Goal: Find specific page/section: Find specific page/section

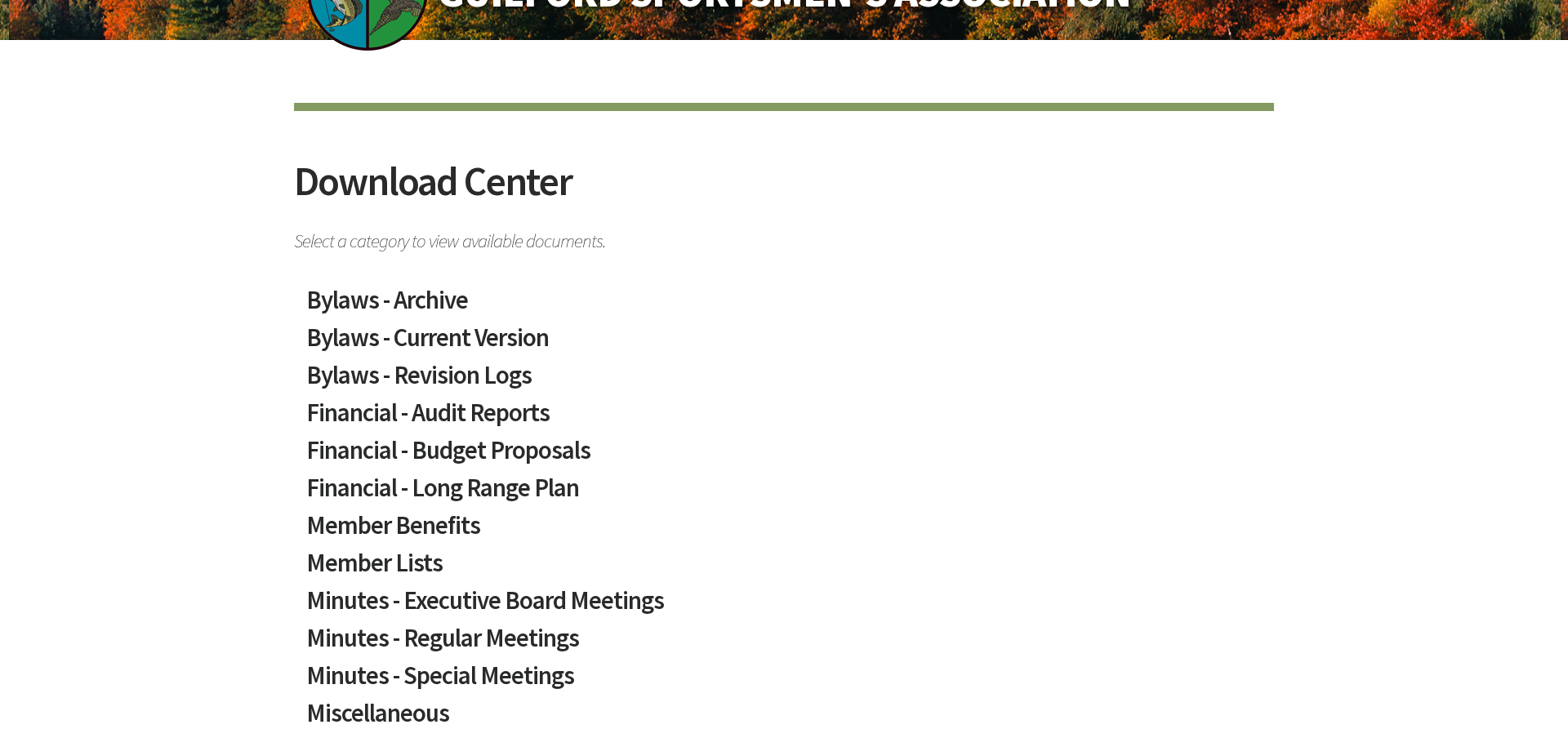
scroll to position [166, 0]
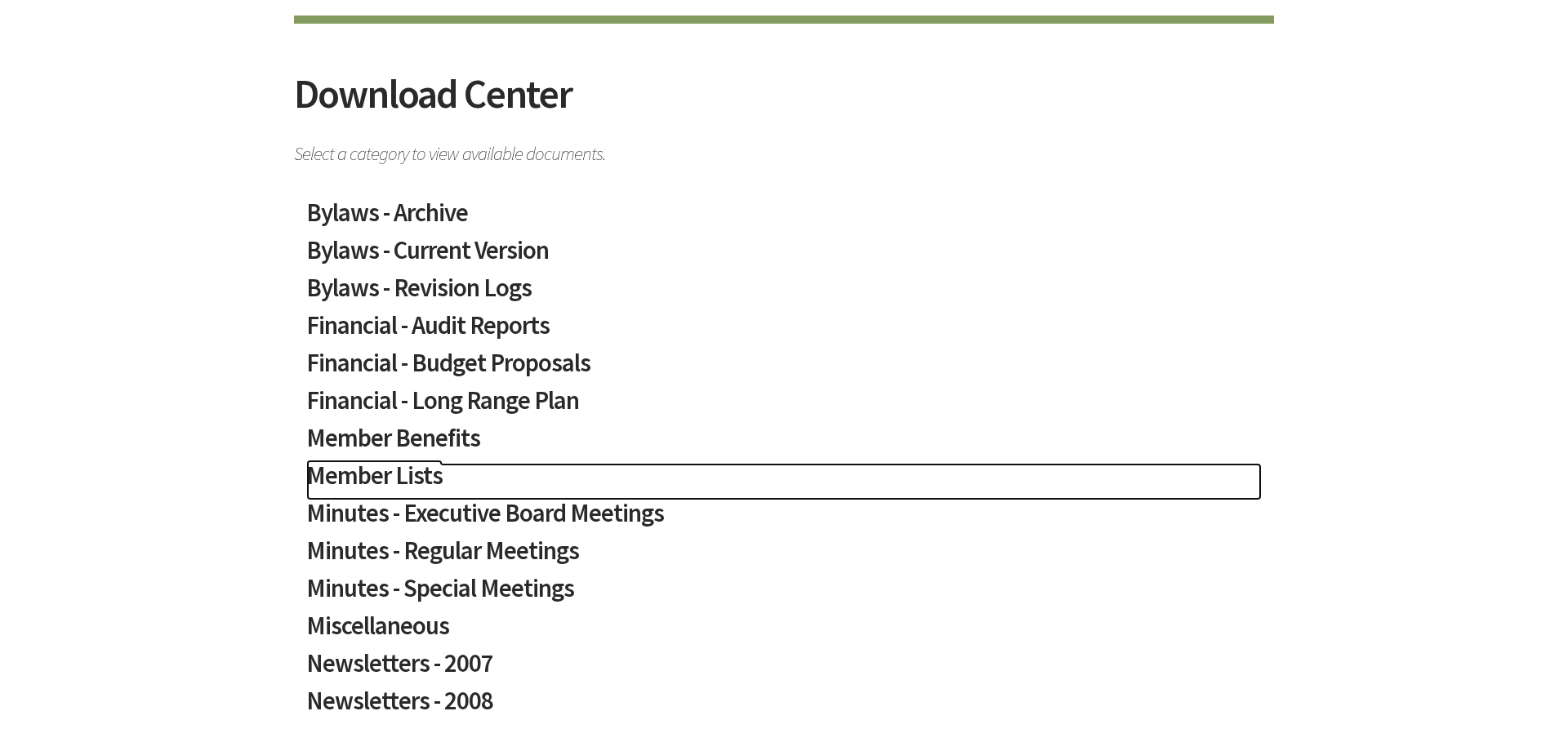
click at [401, 473] on h2 "Member Lists" at bounding box center [784, 481] width 956 height 38
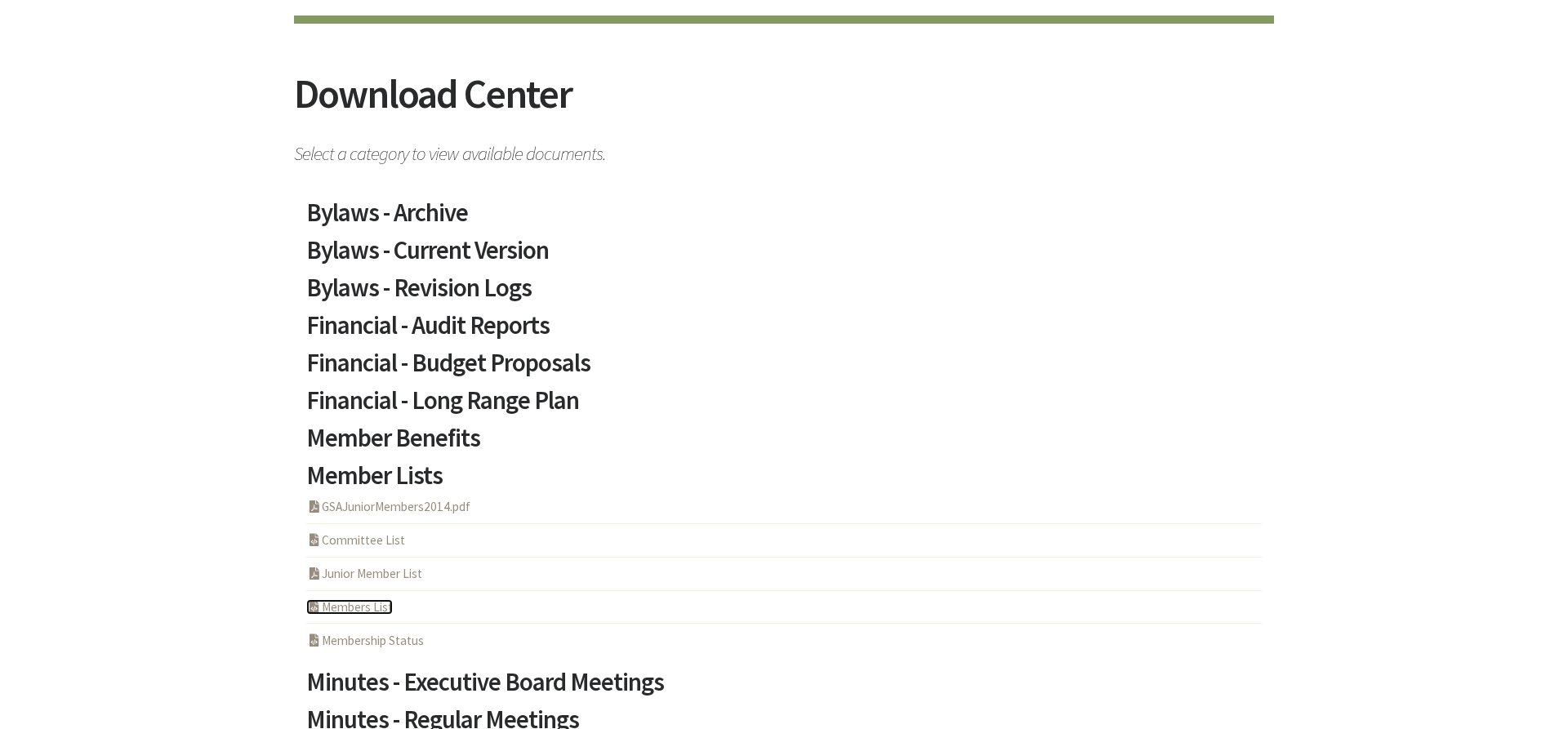
click at [379, 605] on link "PHP Program Members List" at bounding box center [349, 607] width 86 height 16
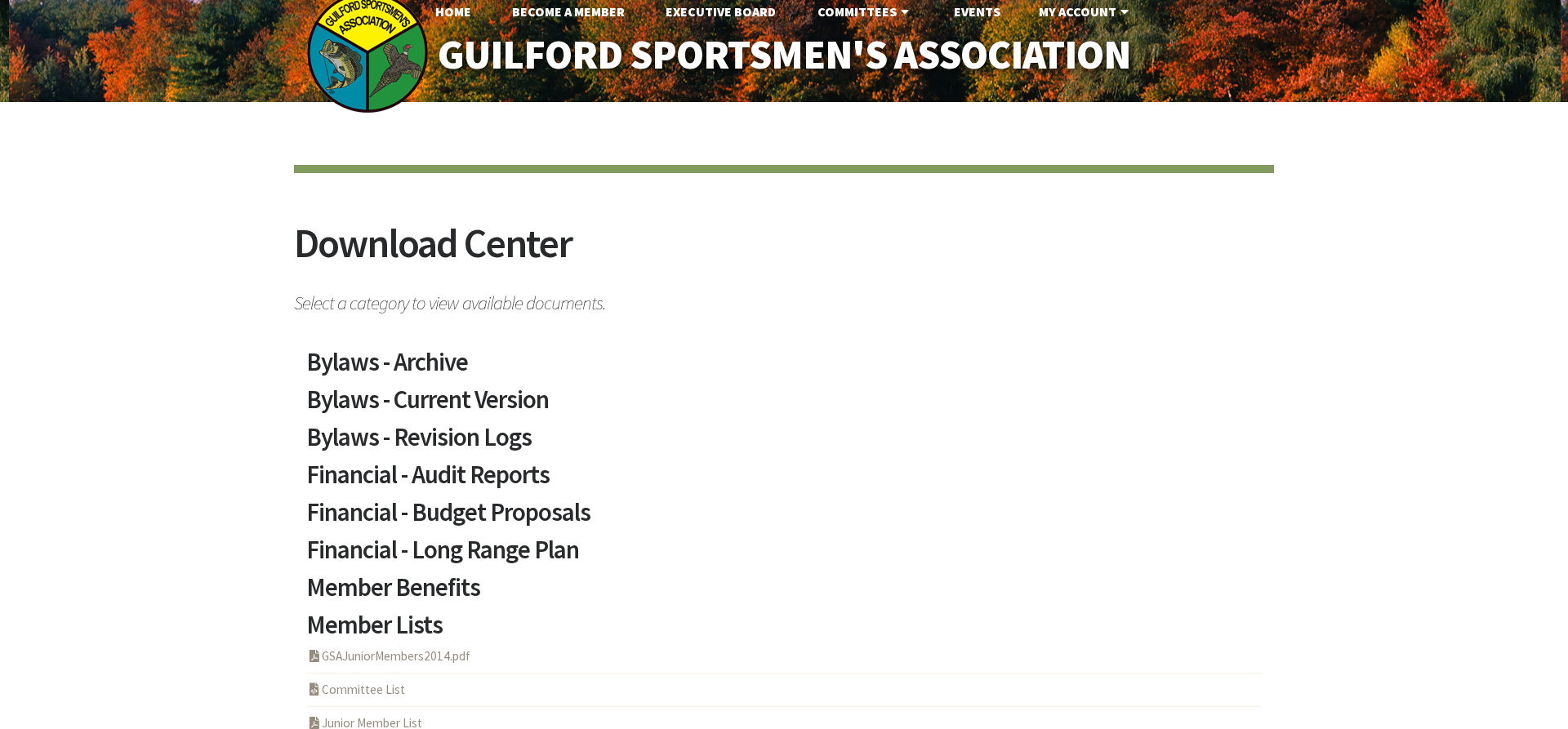
scroll to position [0, 0]
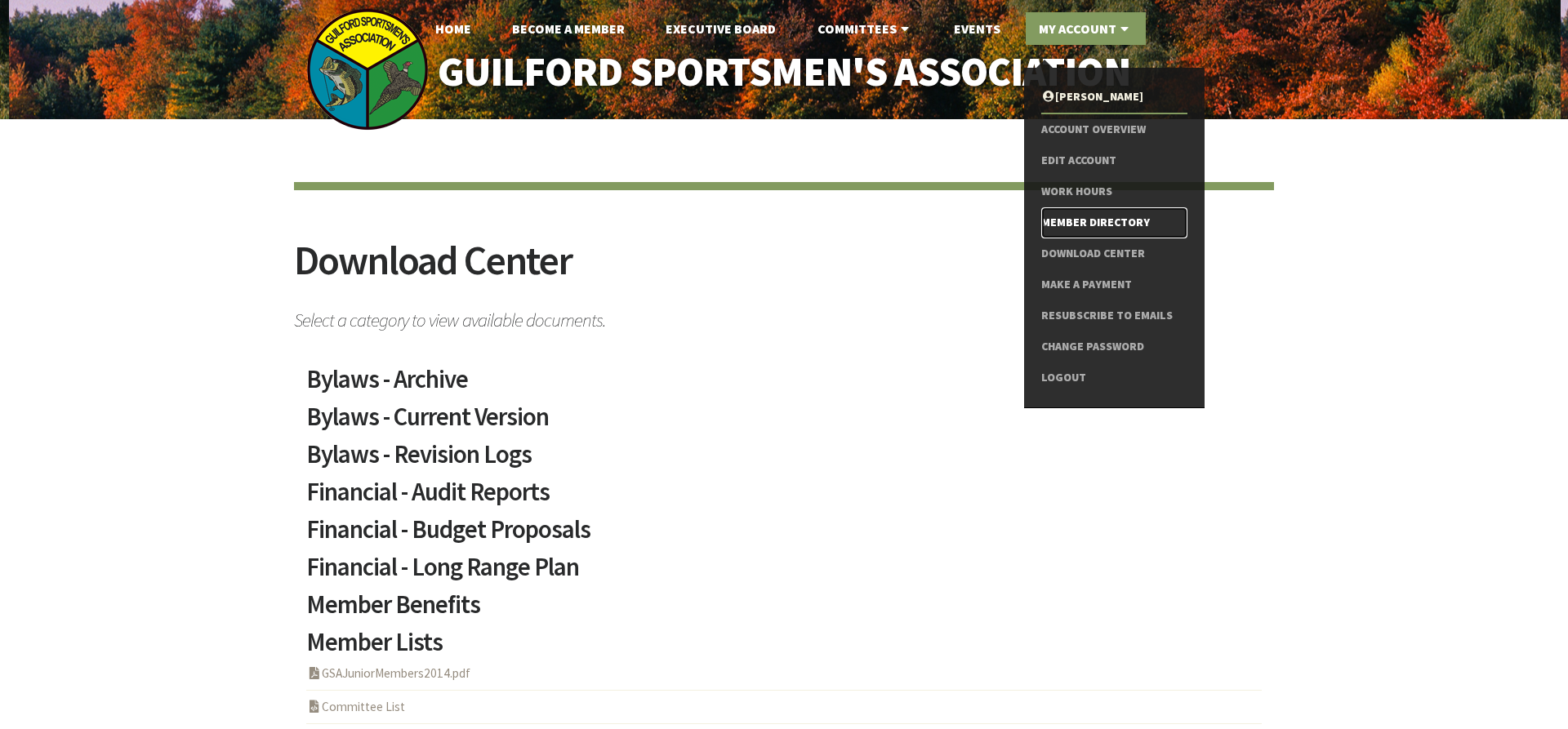
click at [1077, 224] on link "Member Directory" at bounding box center [1114, 222] width 147 height 31
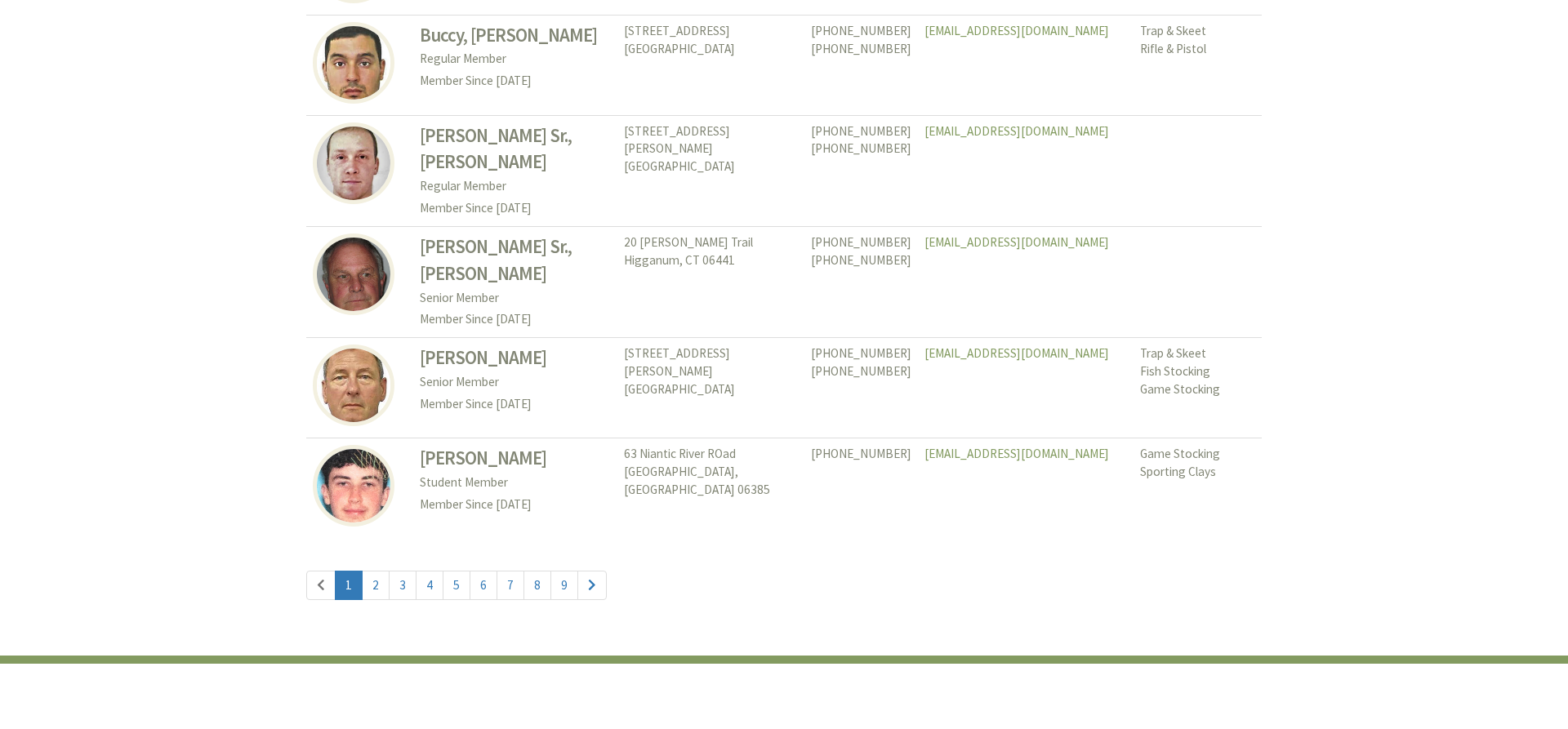
scroll to position [7497, 0]
click at [459, 570] on link "5" at bounding box center [457, 584] width 28 height 30
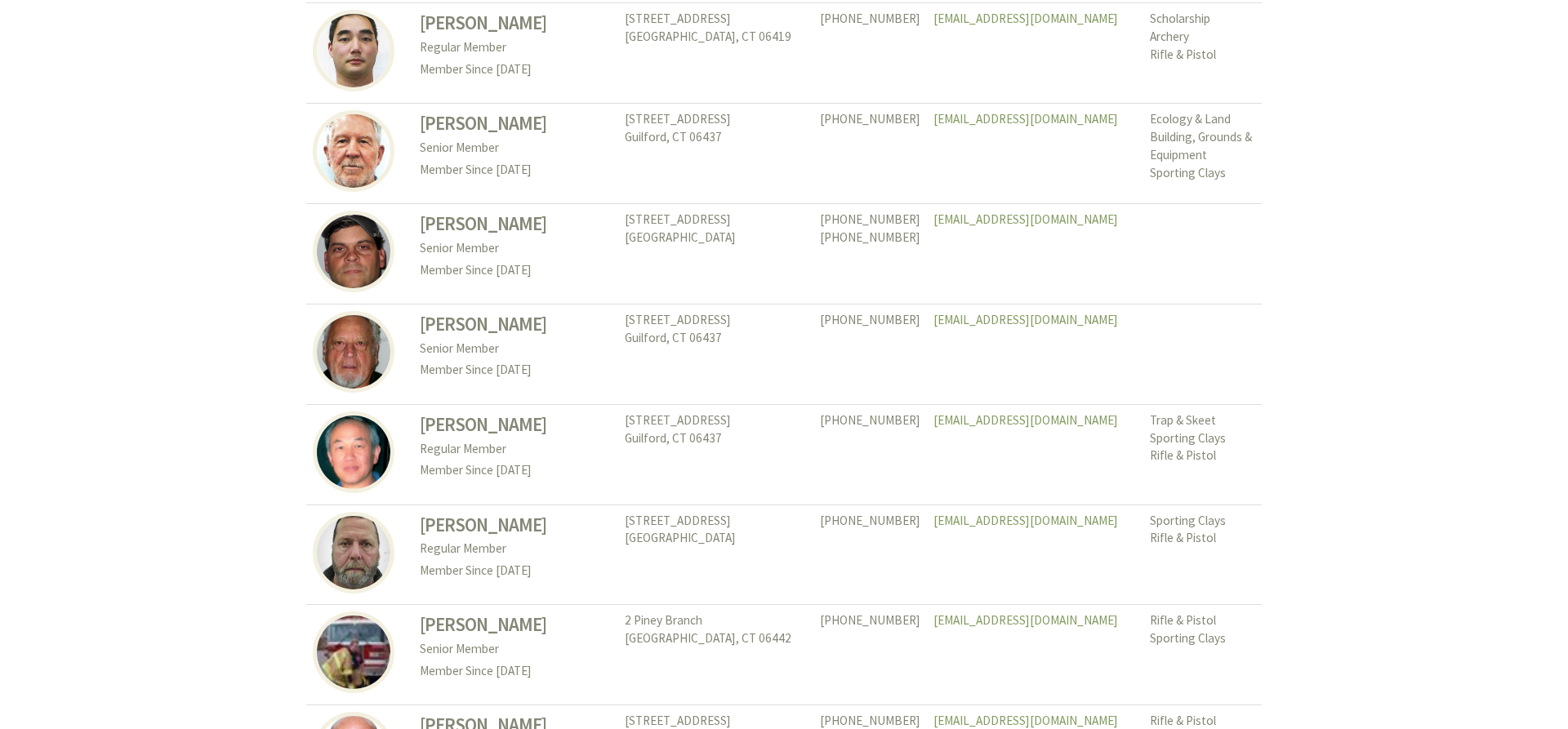
scroll to position [3498, 0]
